Goal: Information Seeking & Learning: Learn about a topic

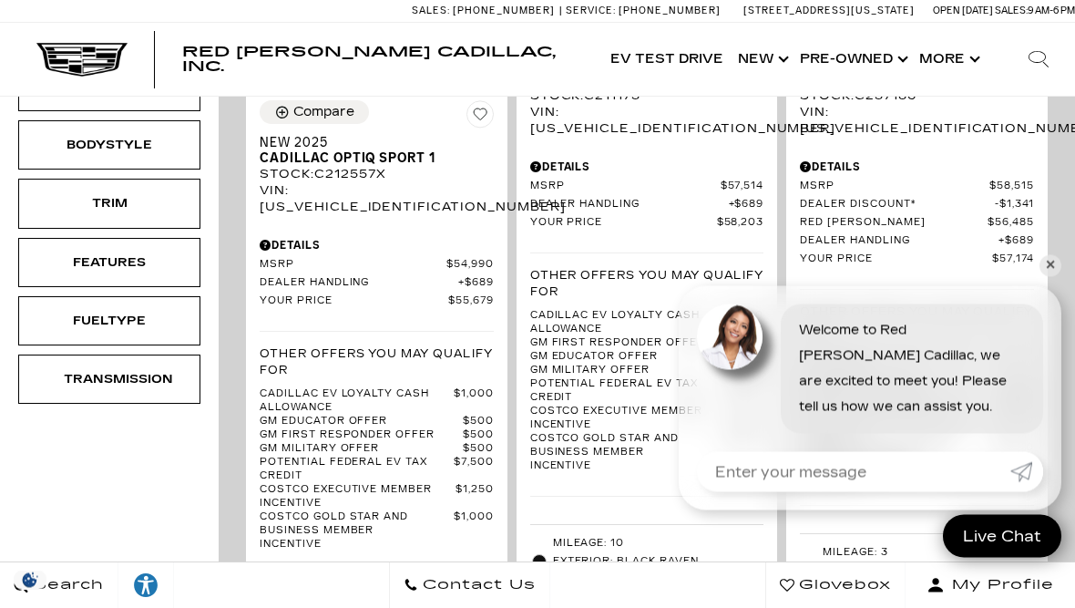
scroll to position [706, 0]
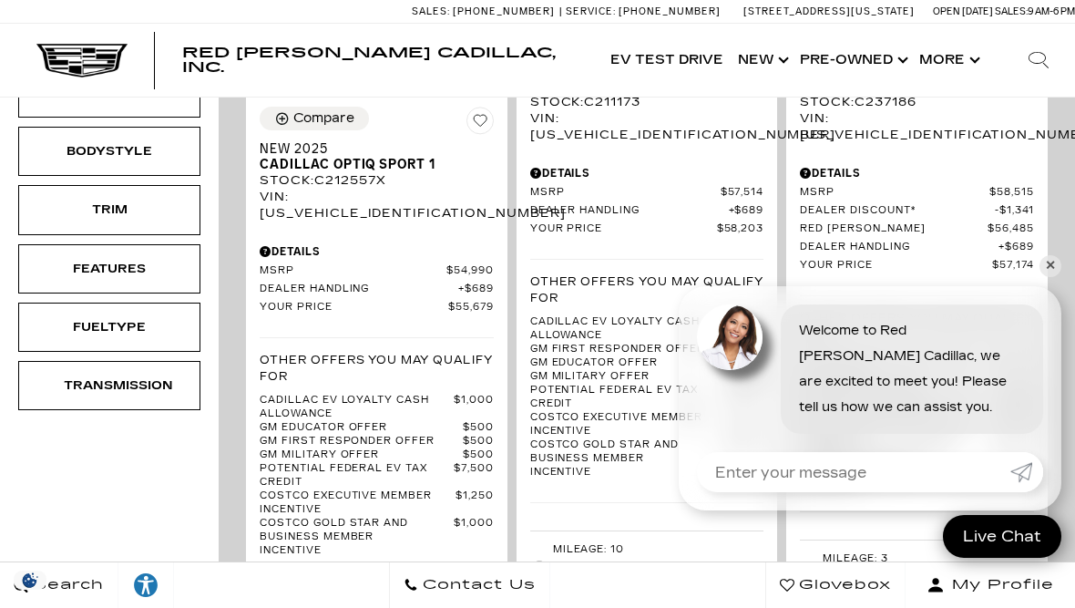
click at [916, 222] on span "Red [PERSON_NAME]" at bounding box center [894, 229] width 188 height 14
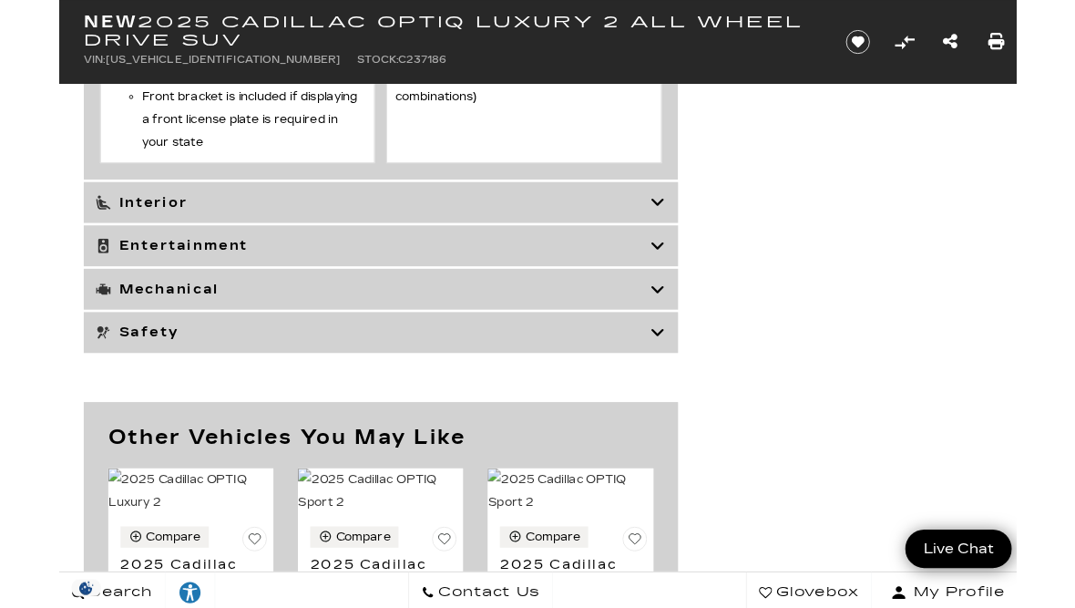
scroll to position [6838, 0]
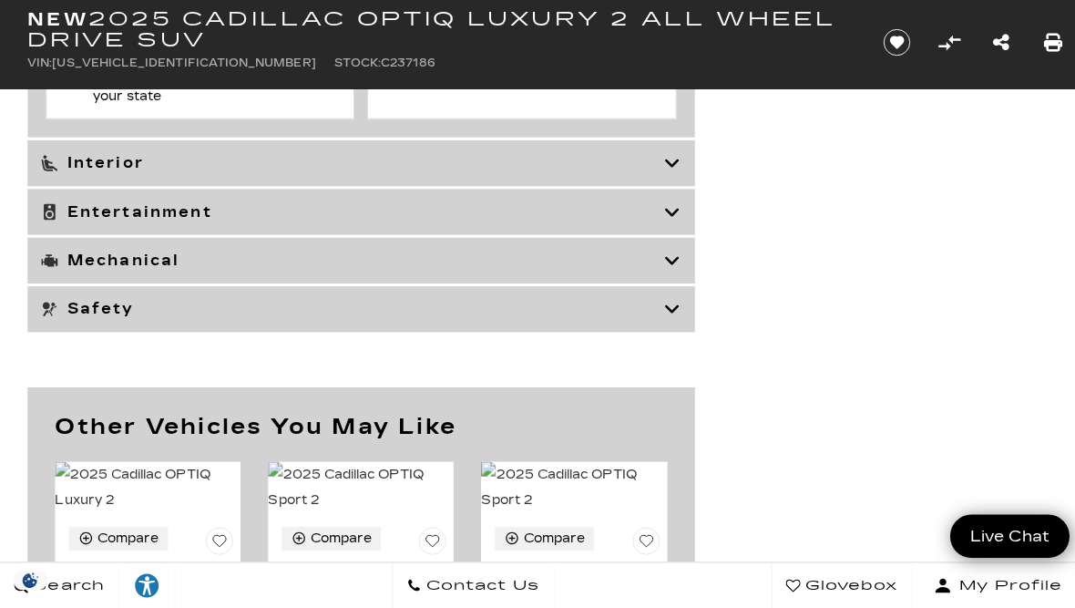
click at [652, 175] on h3 "Interior" at bounding box center [350, 166] width 619 height 18
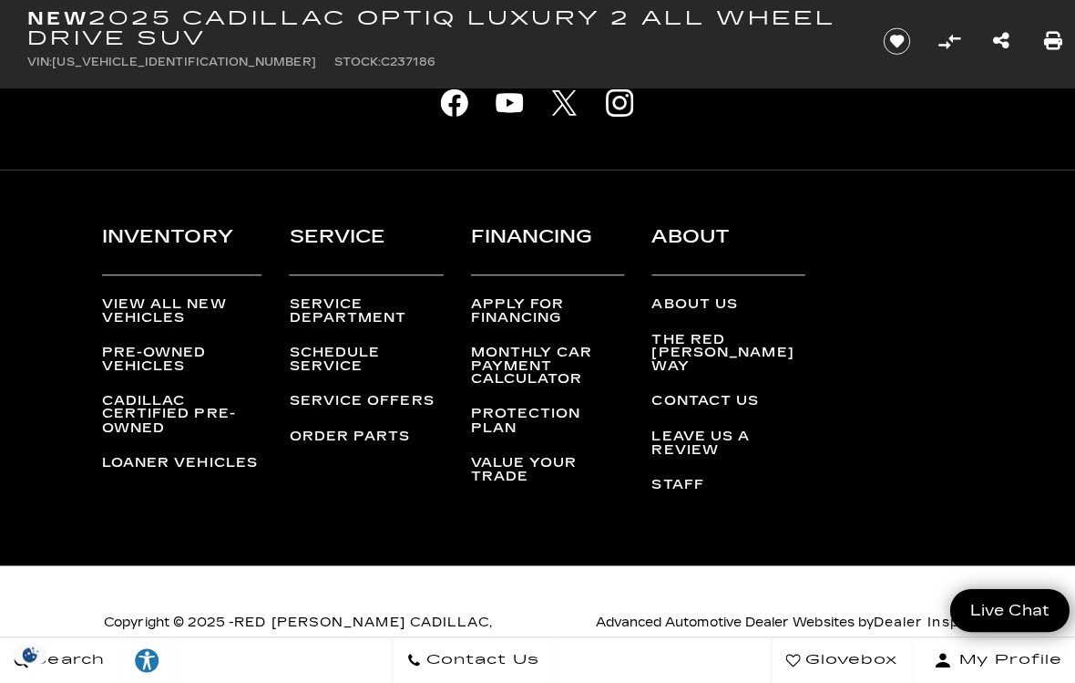
scroll to position [9355, 0]
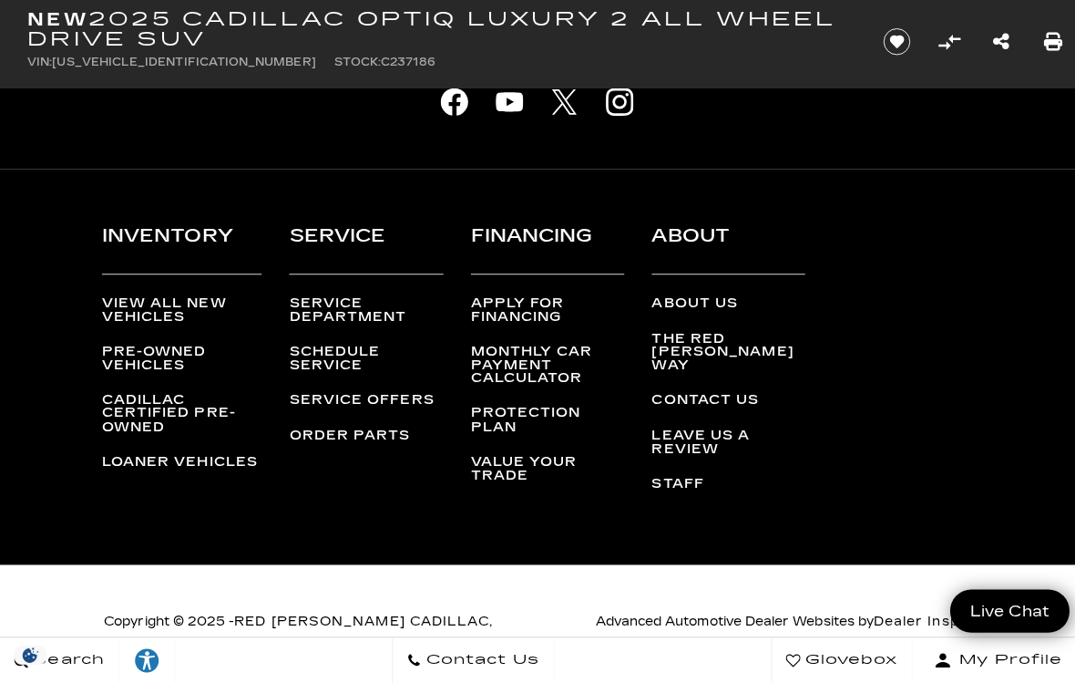
click at [225, 469] on link "Loaner Vehicles" at bounding box center [180, 463] width 159 height 13
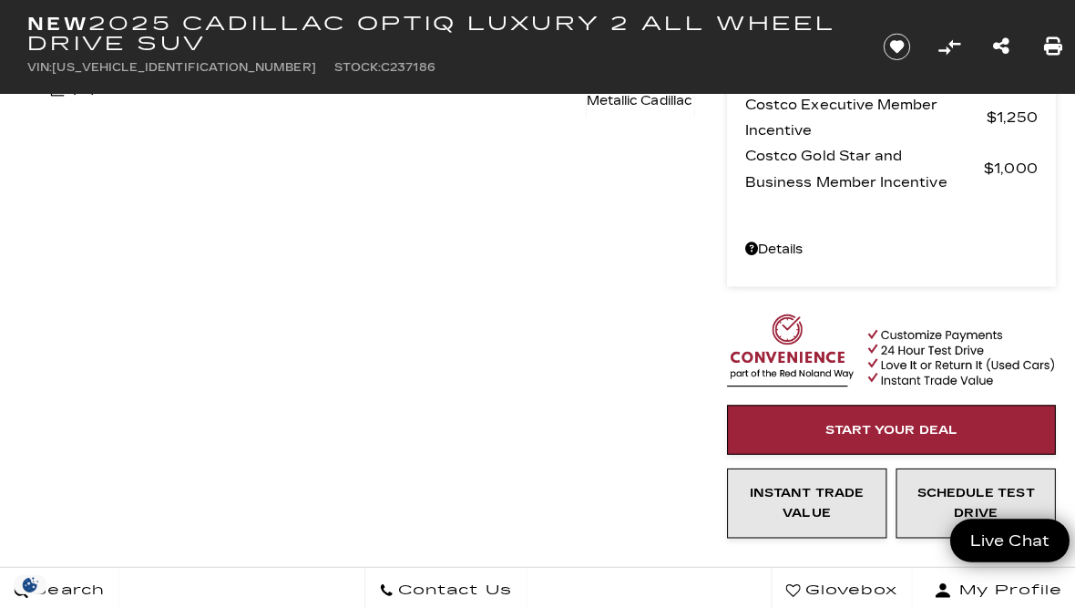
scroll to position [444, 0]
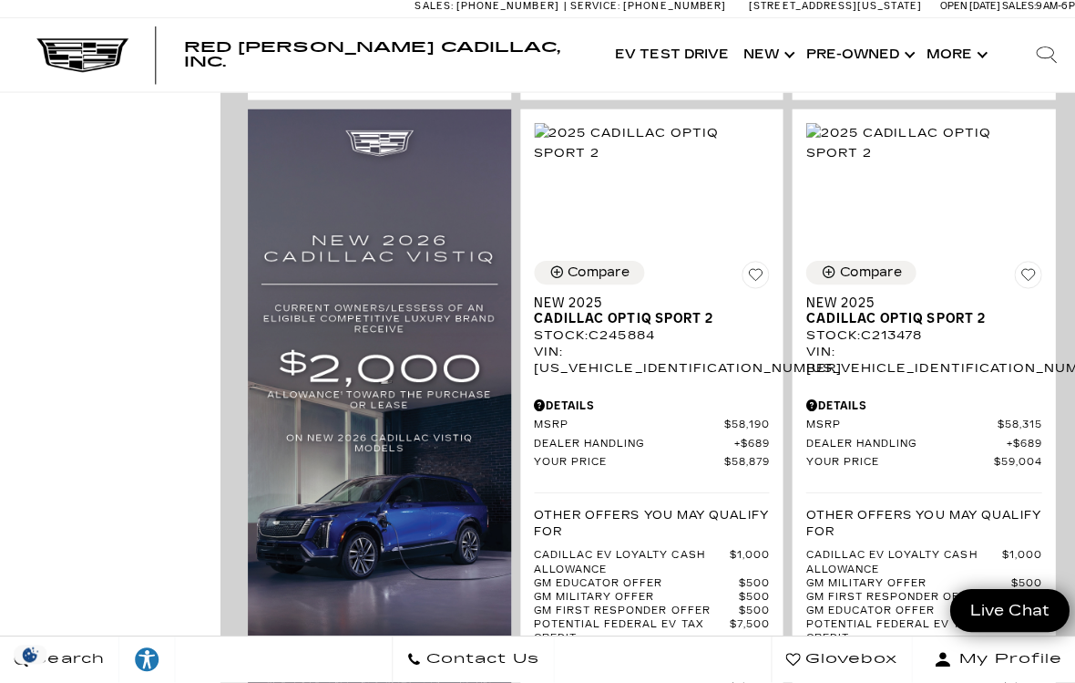
scroll to position [1392, 0]
click at [313, 607] on div "Search Contact Us Glovebox My Profile" at bounding box center [537, 659] width 1075 height 46
